Goal: Transaction & Acquisition: Purchase product/service

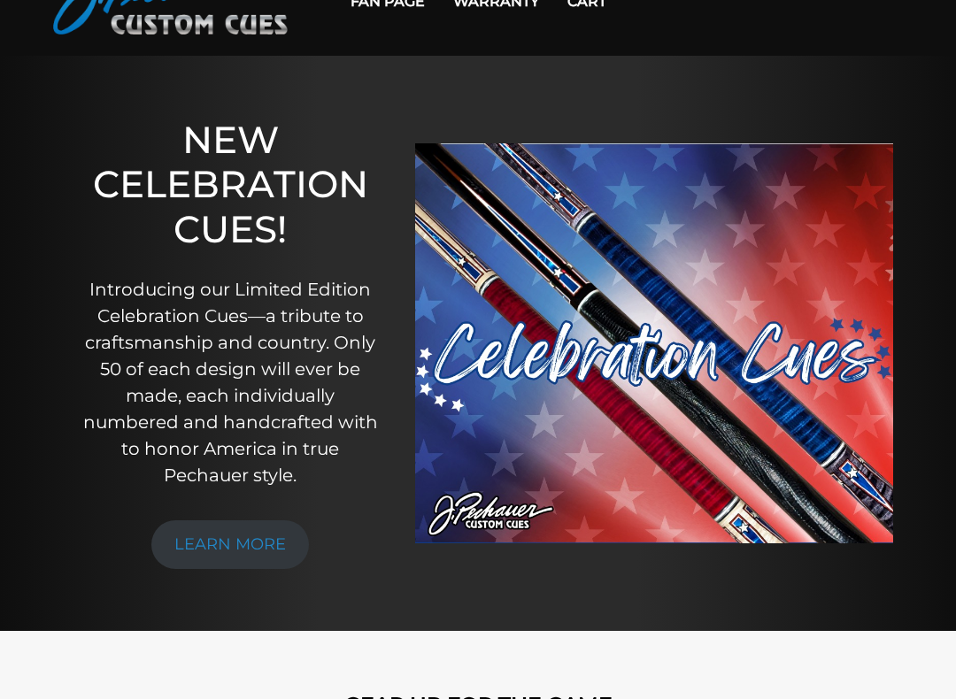
scroll to position [119, 0]
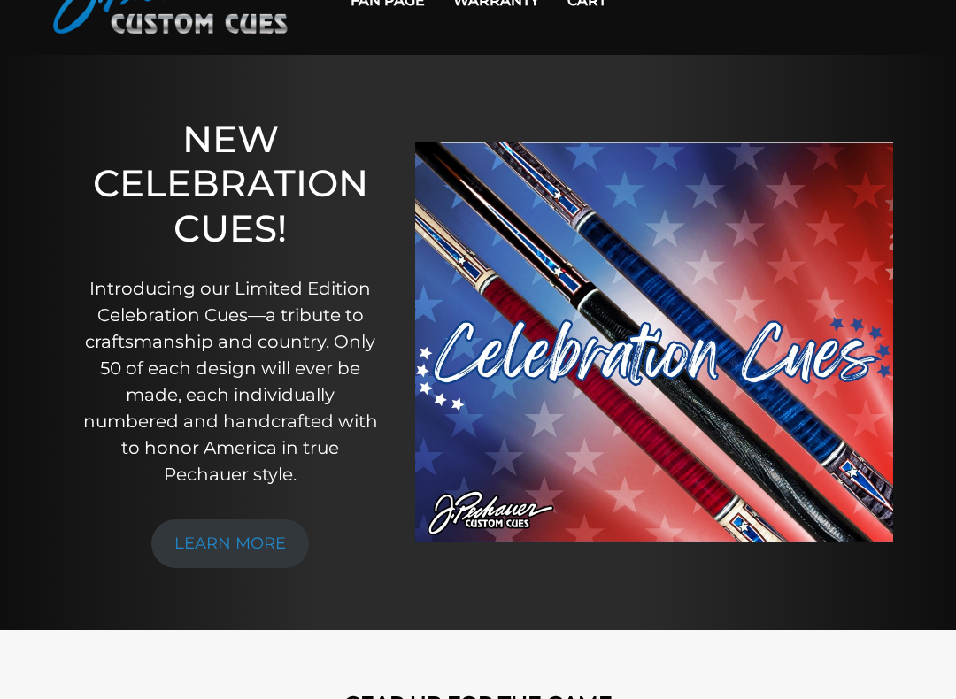
click at [179, 543] on link "LEARN MORE" at bounding box center [230, 544] width 158 height 49
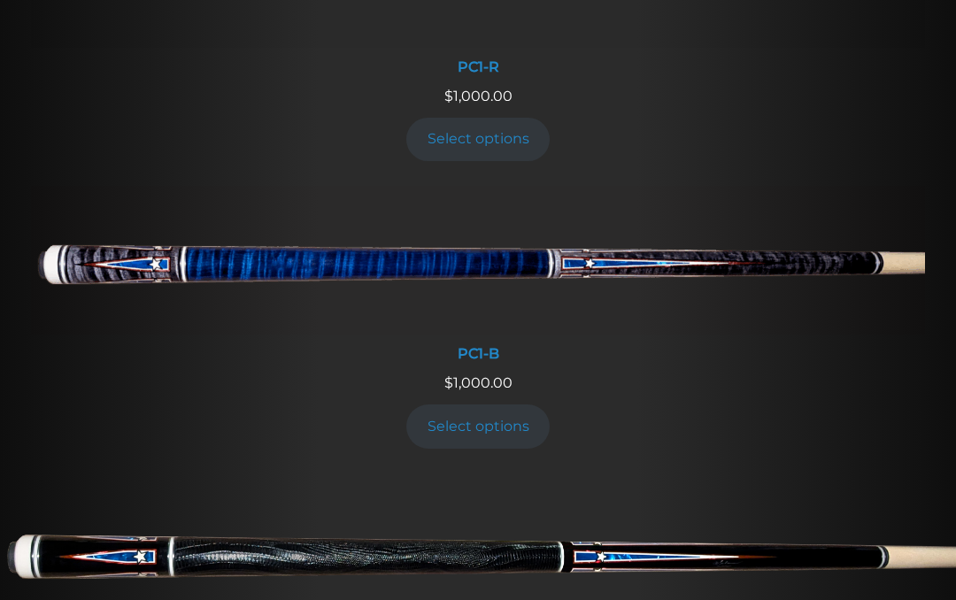
scroll to position [873, 0]
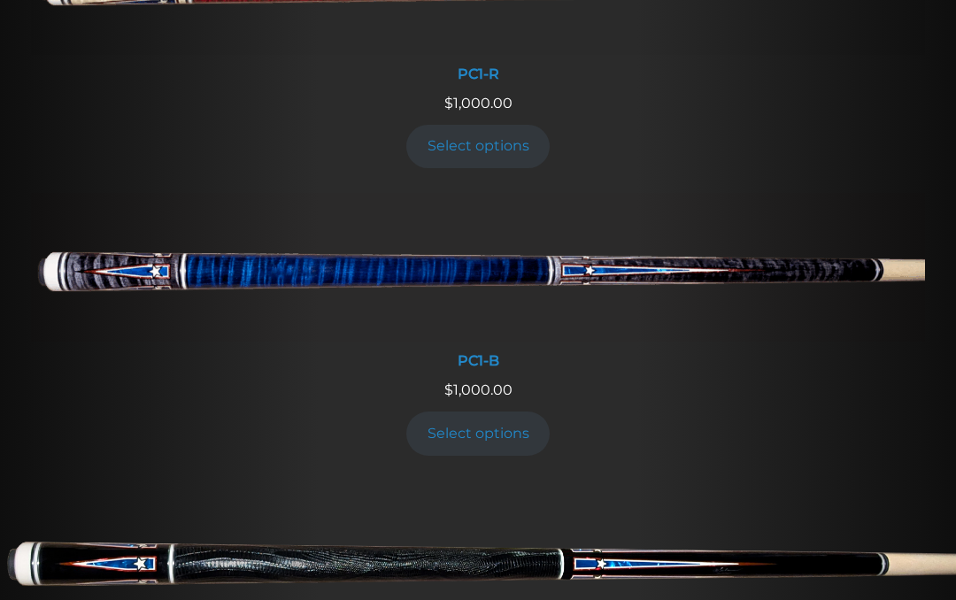
click at [490, 433] on link "Select options" at bounding box center [477, 433] width 143 height 43
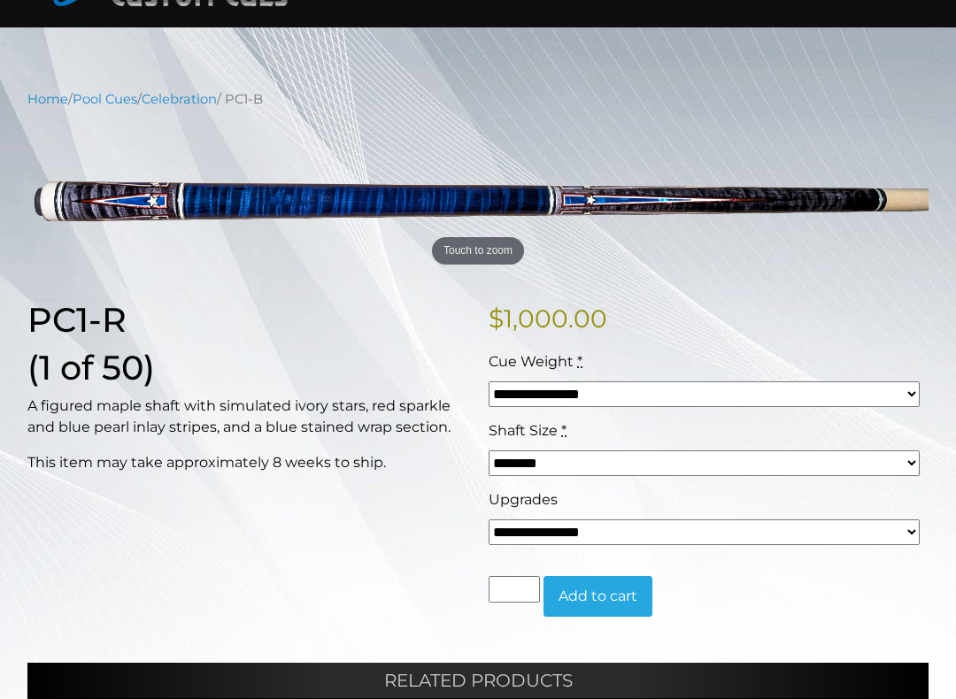
scroll to position [148, 0]
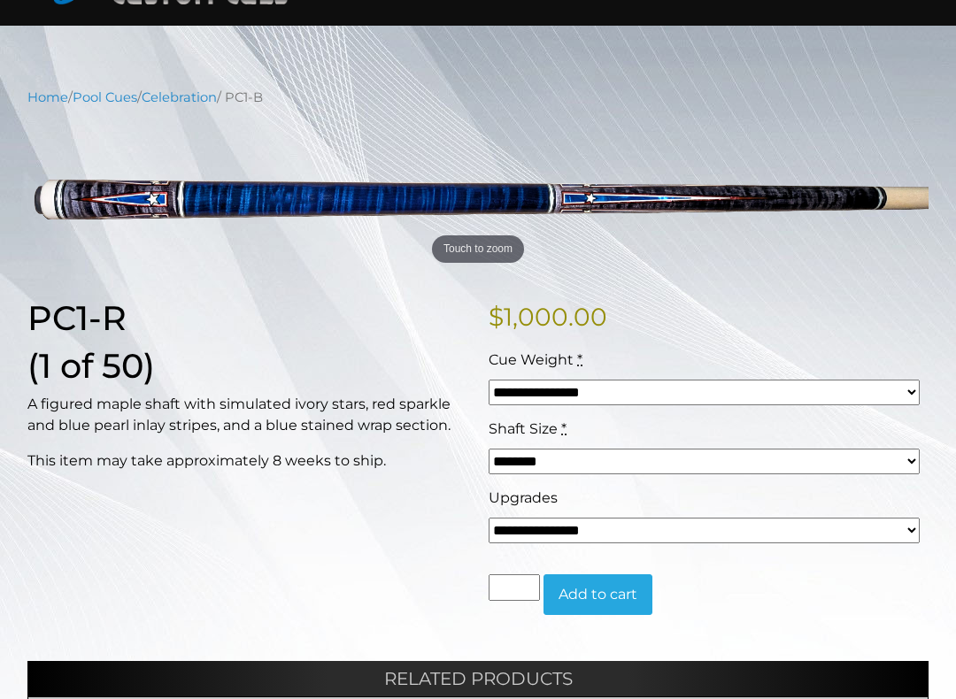
click at [916, 527] on select "**********" at bounding box center [704, 531] width 431 height 26
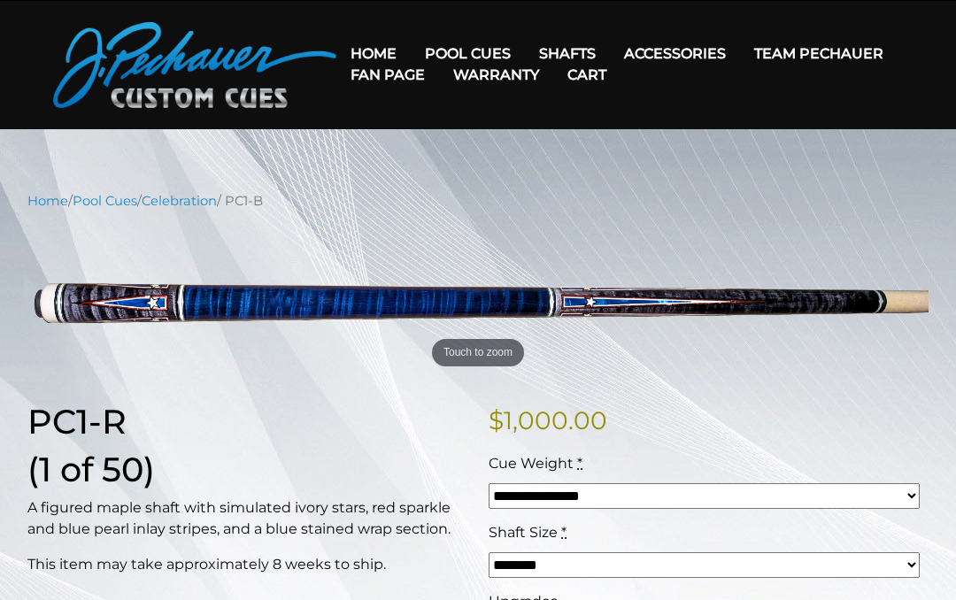
scroll to position [0, 0]
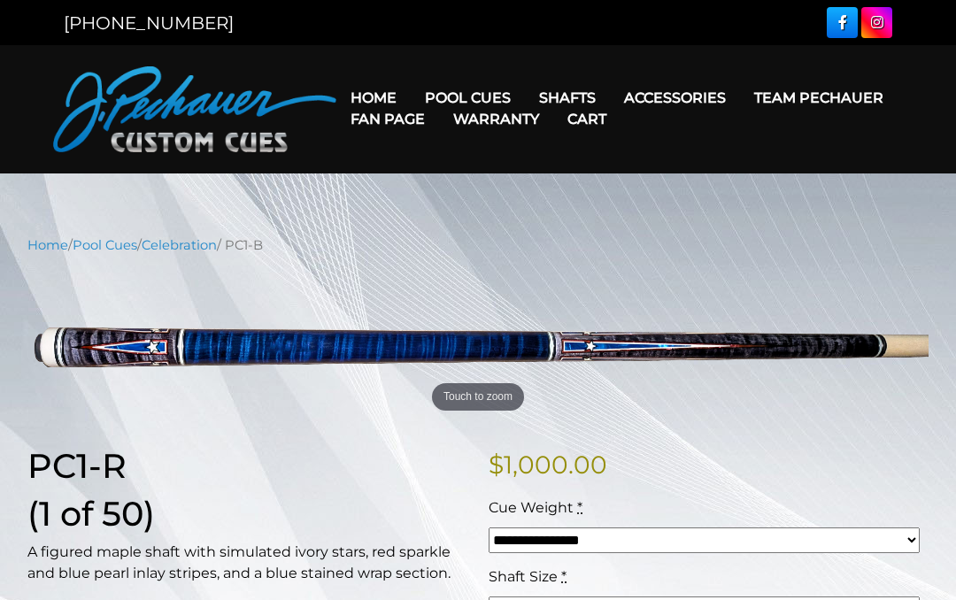
click at [711, 211] on link "Cases" at bounding box center [707, 198] width 191 height 25
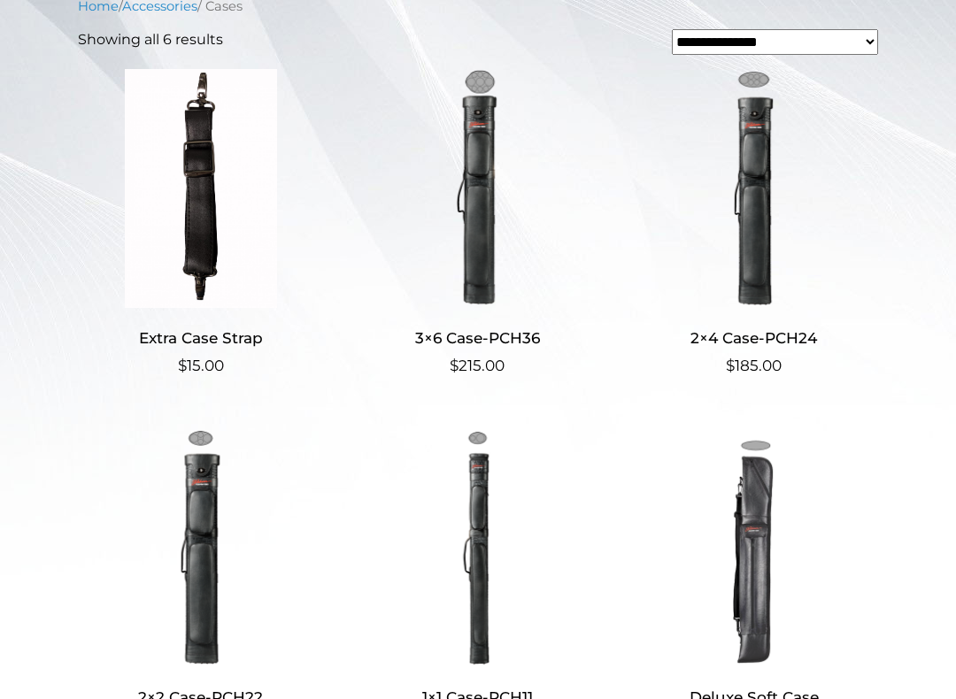
scroll to position [439, 0]
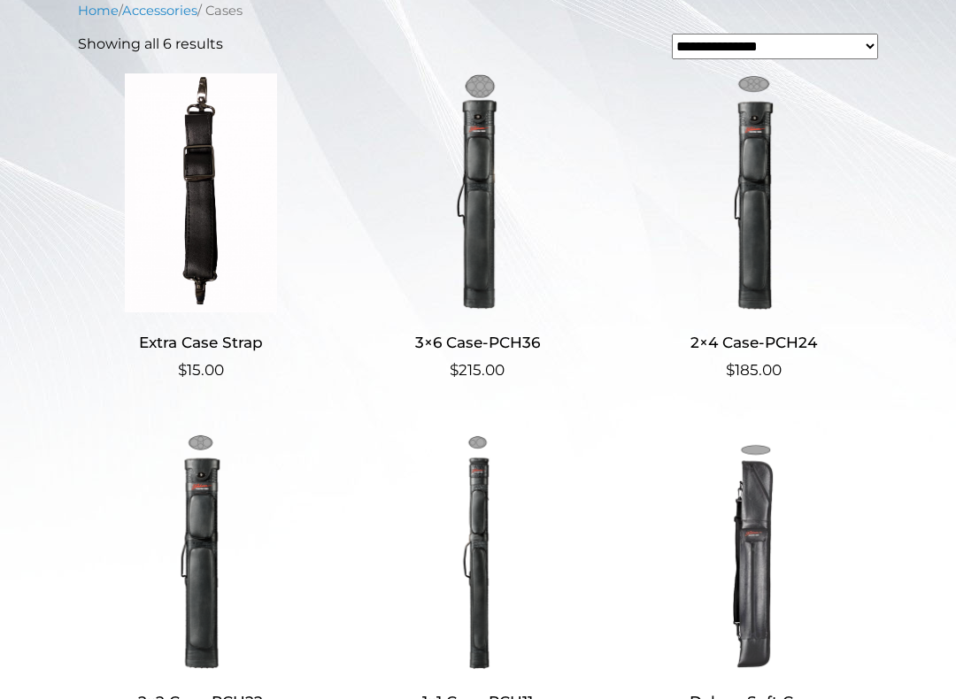
click at [490, 245] on img at bounding box center [477, 192] width 246 height 239
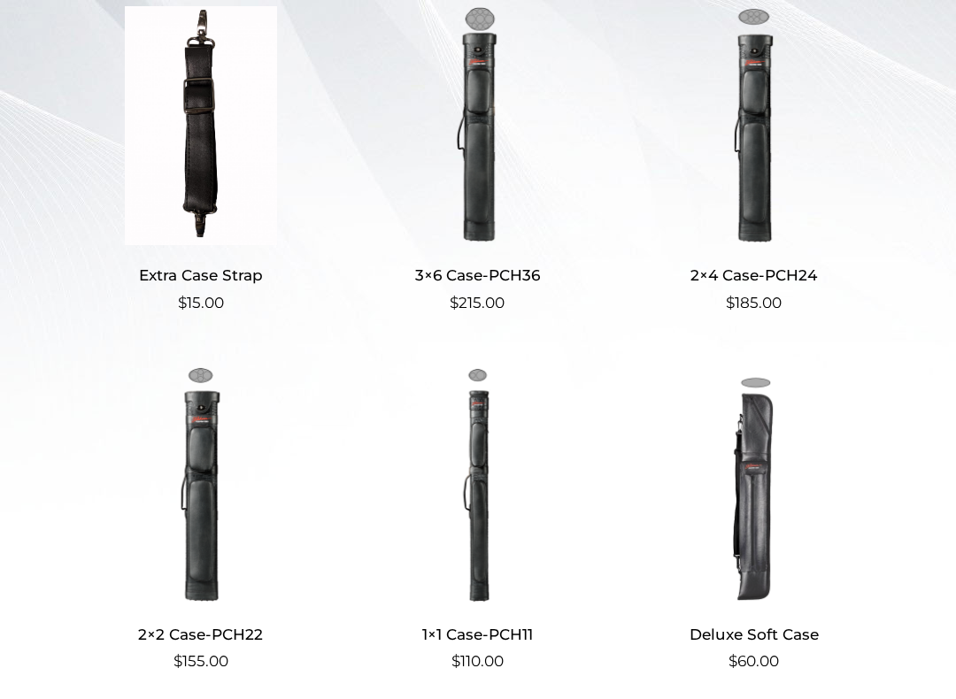
scroll to position [507, 0]
click at [172, 511] on img at bounding box center [201, 483] width 246 height 239
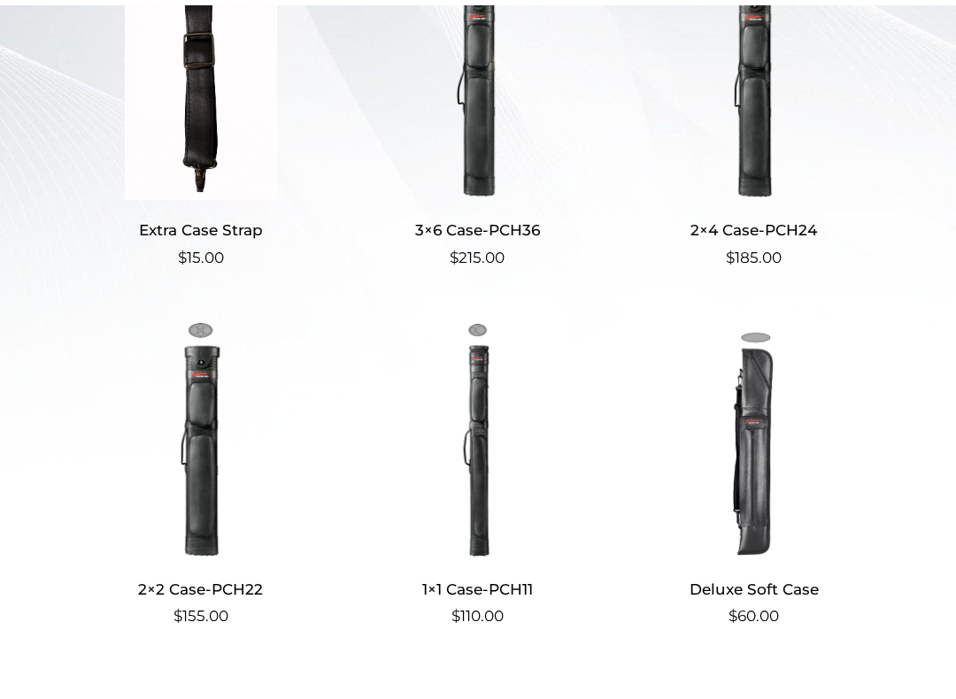
scroll to position [551, 0]
click at [767, 407] on img at bounding box center [754, 439] width 246 height 239
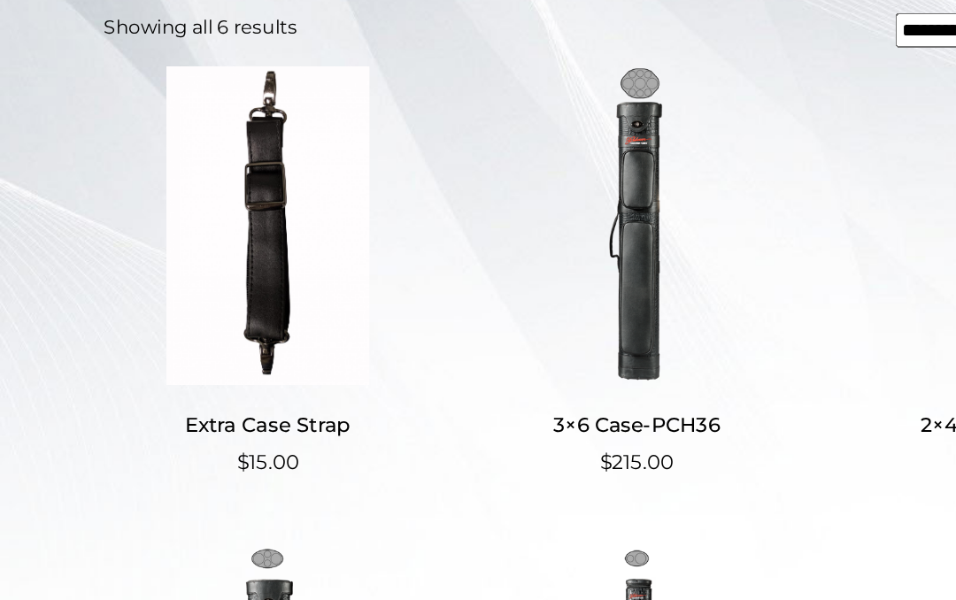
scroll to position [462, 0]
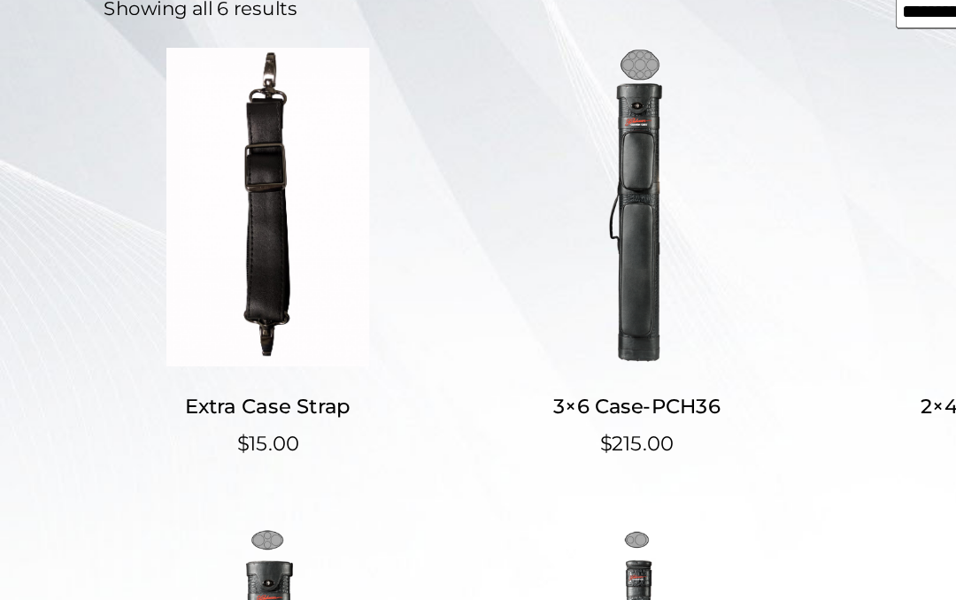
click at [164, 239] on img at bounding box center [201, 169] width 246 height 239
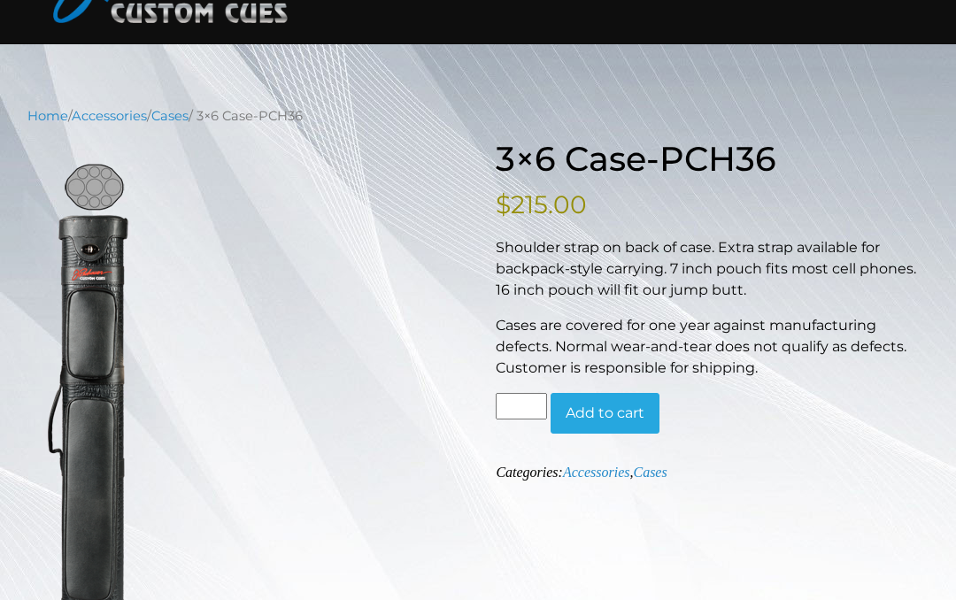
scroll to position [127, 0]
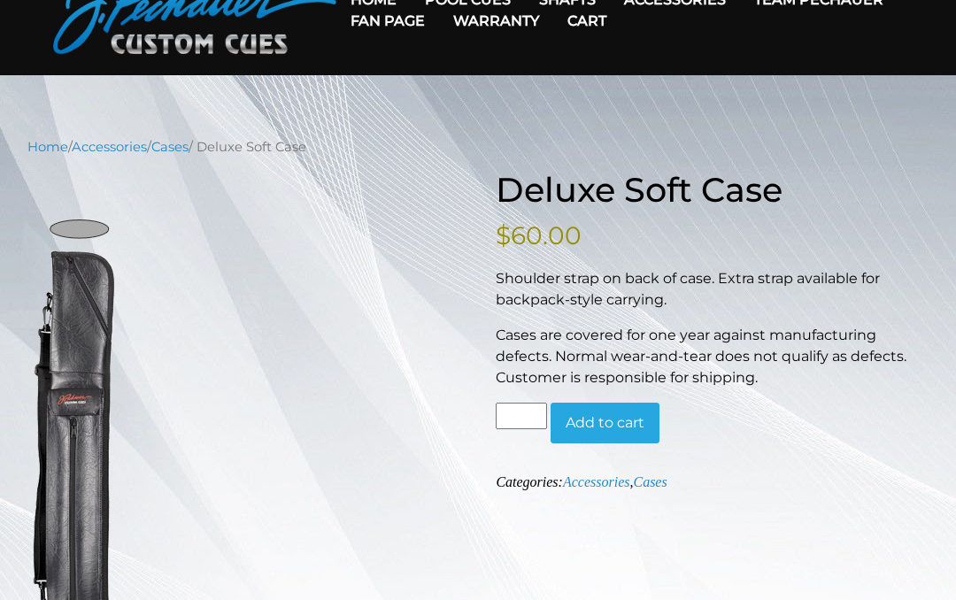
scroll to position [97, 0]
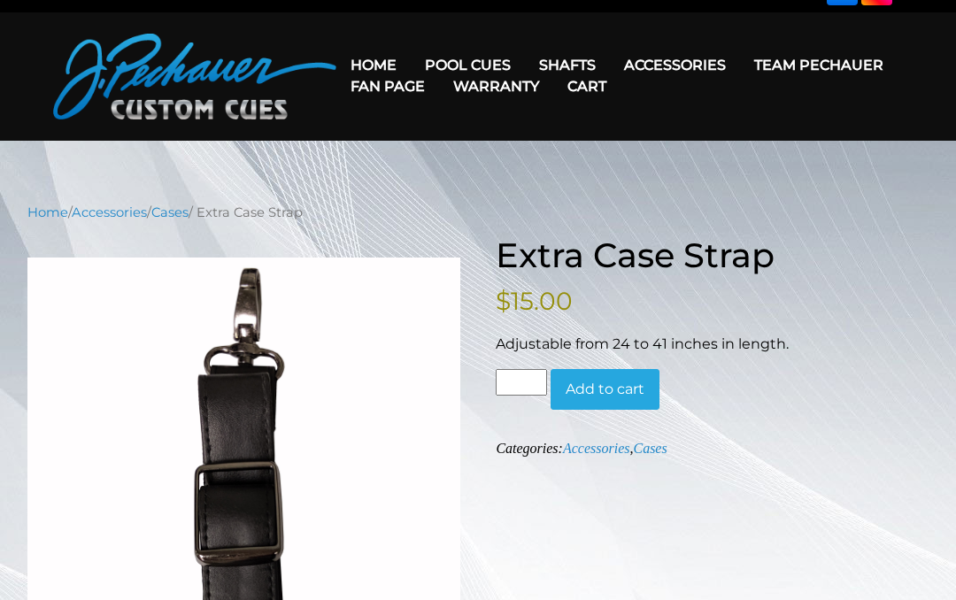
scroll to position [32, 0]
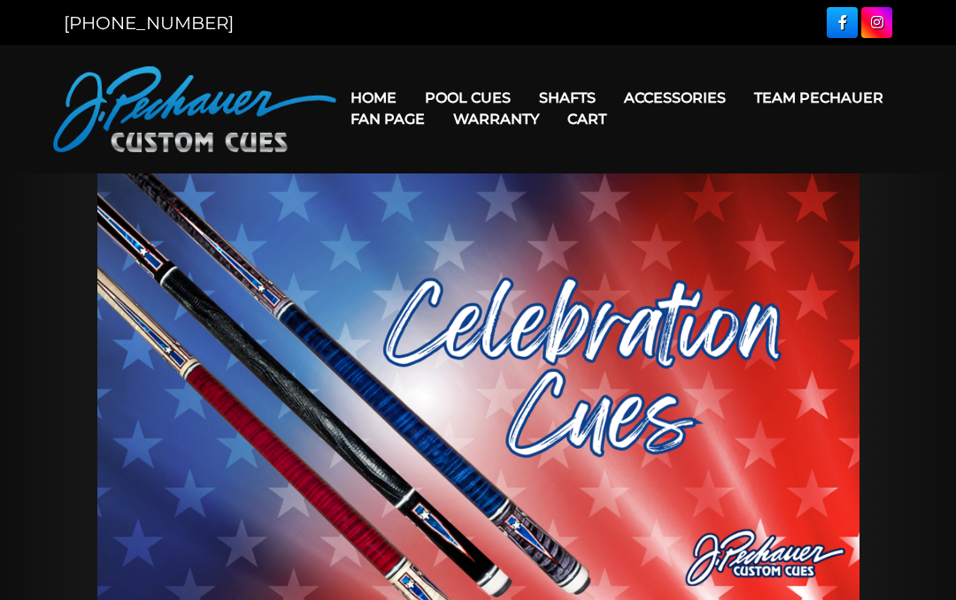
scroll to position [873, 0]
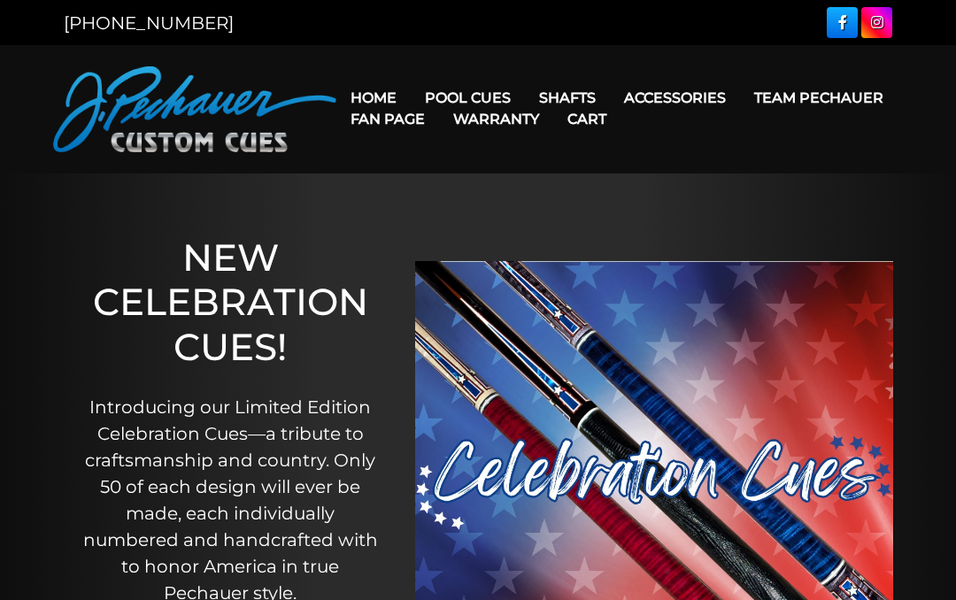
scroll to position [168, 0]
